Goal: Information Seeking & Learning: Learn about a topic

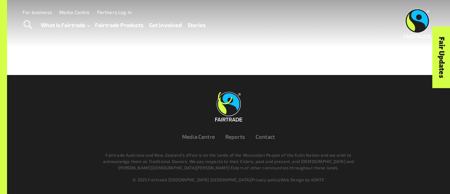
click at [104, 29] on link "Fairtrade Products" at bounding box center [119, 25] width 48 height 10
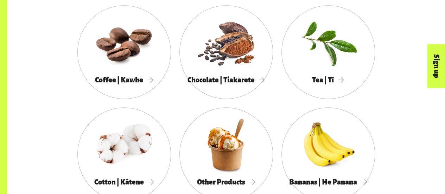
scroll to position [404, 0]
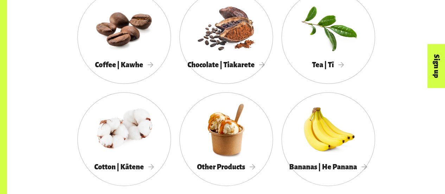
click at [228, 145] on div at bounding box center [225, 129] width 93 height 61
click at [230, 31] on div at bounding box center [225, 27] width 93 height 61
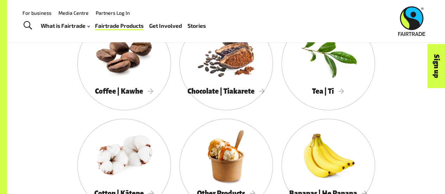
scroll to position [377, 0]
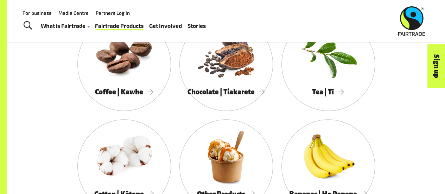
click at [248, 172] on div at bounding box center [225, 156] width 93 height 61
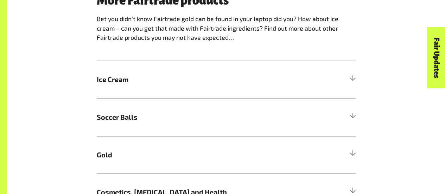
scroll to position [570, 0]
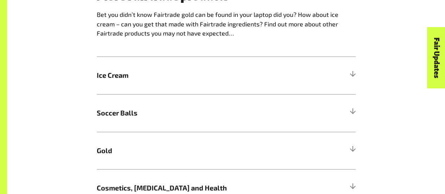
click at [108, 80] on span "Ice Cream" at bounding box center [194, 75] width 194 height 11
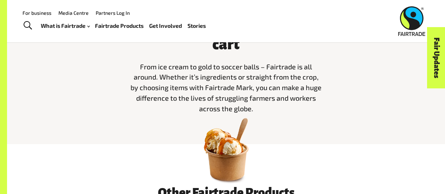
scroll to position [0, 0]
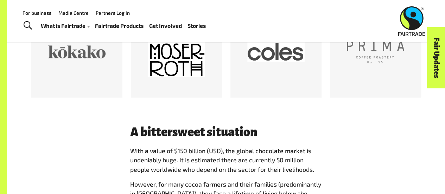
scroll to position [515, 0]
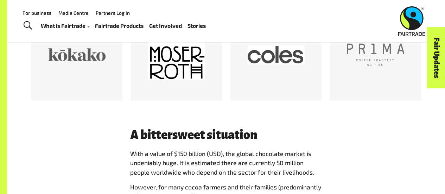
click at [263, 64] on div at bounding box center [275, 54] width 57 height 57
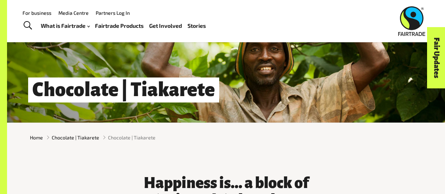
scroll to position [0, 0]
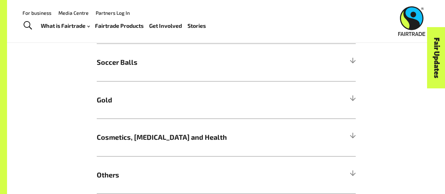
scroll to position [609, 0]
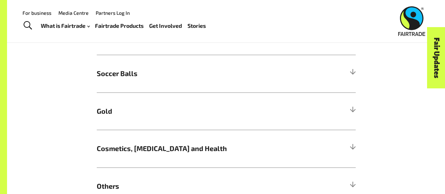
click at [98, 49] on h5 "Ice Cream" at bounding box center [226, 36] width 259 height 38
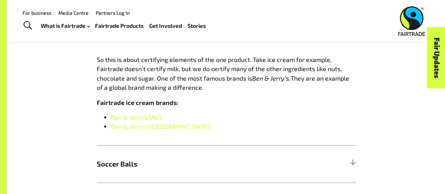
click at [119, 119] on link "Ben & Jerry’s (AU)" at bounding box center [136, 117] width 51 height 8
